Goal: Find specific page/section: Find specific page/section

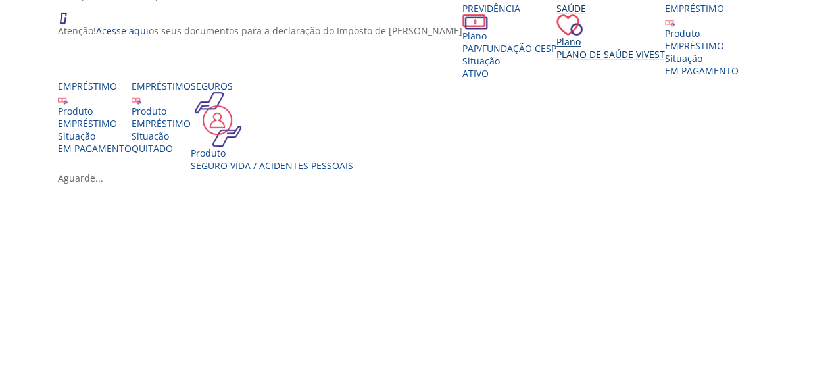
scroll to position [263, 0]
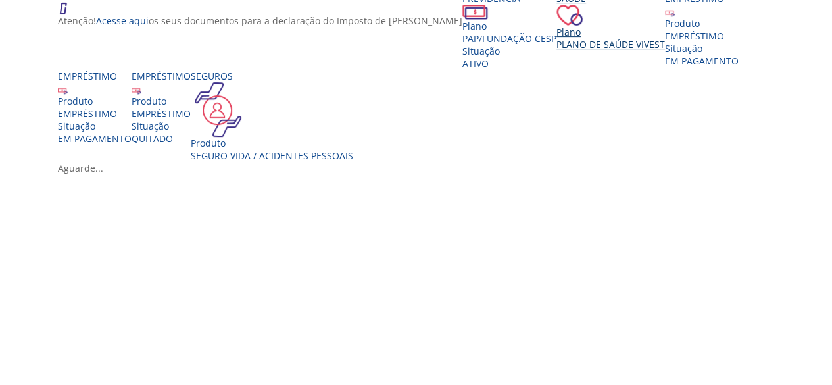
click at [579, 51] on div "Saúde Plano Plano de Saúde VIVEST" at bounding box center [610, 21] width 108 height 59
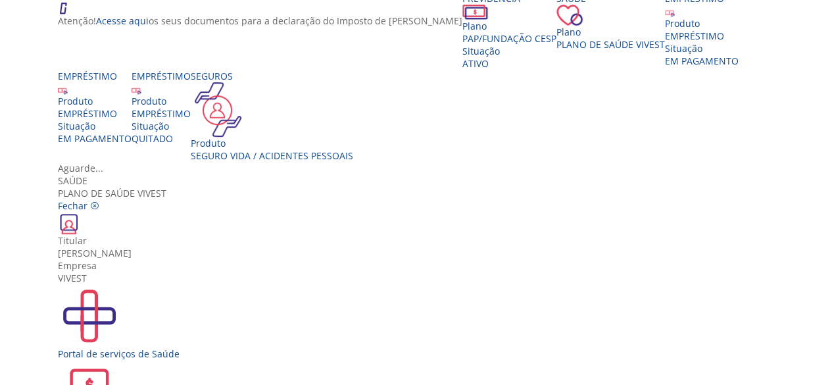
scroll to position [0, 0]
click at [121, 284] on img "Vivest" at bounding box center [89, 315] width 63 height 63
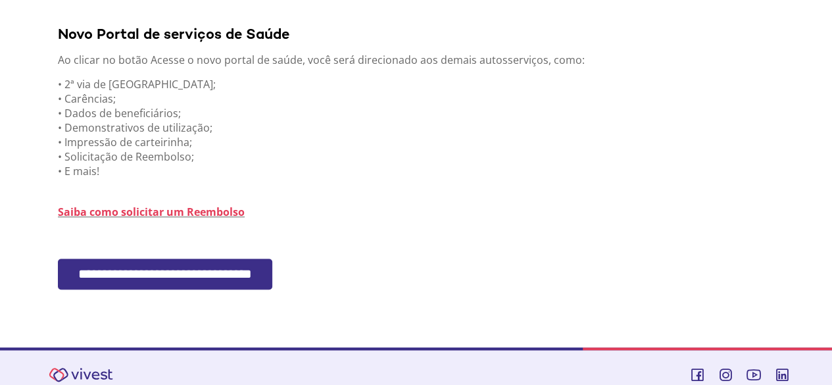
scroll to position [366, 0]
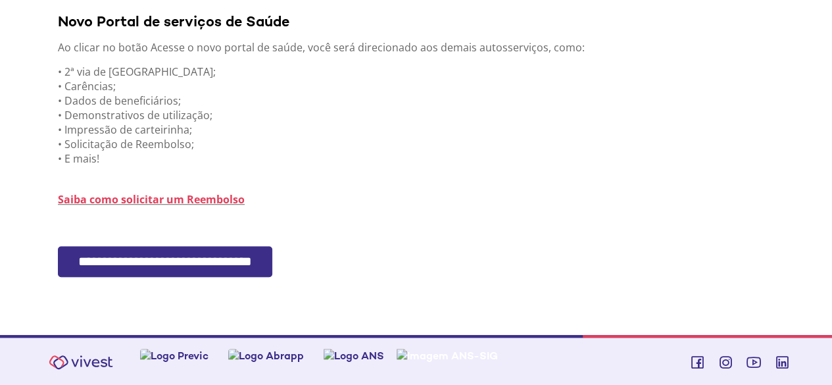
click at [195, 258] on input "**********" at bounding box center [165, 261] width 214 height 31
